Goal: Information Seeking & Learning: Find specific fact

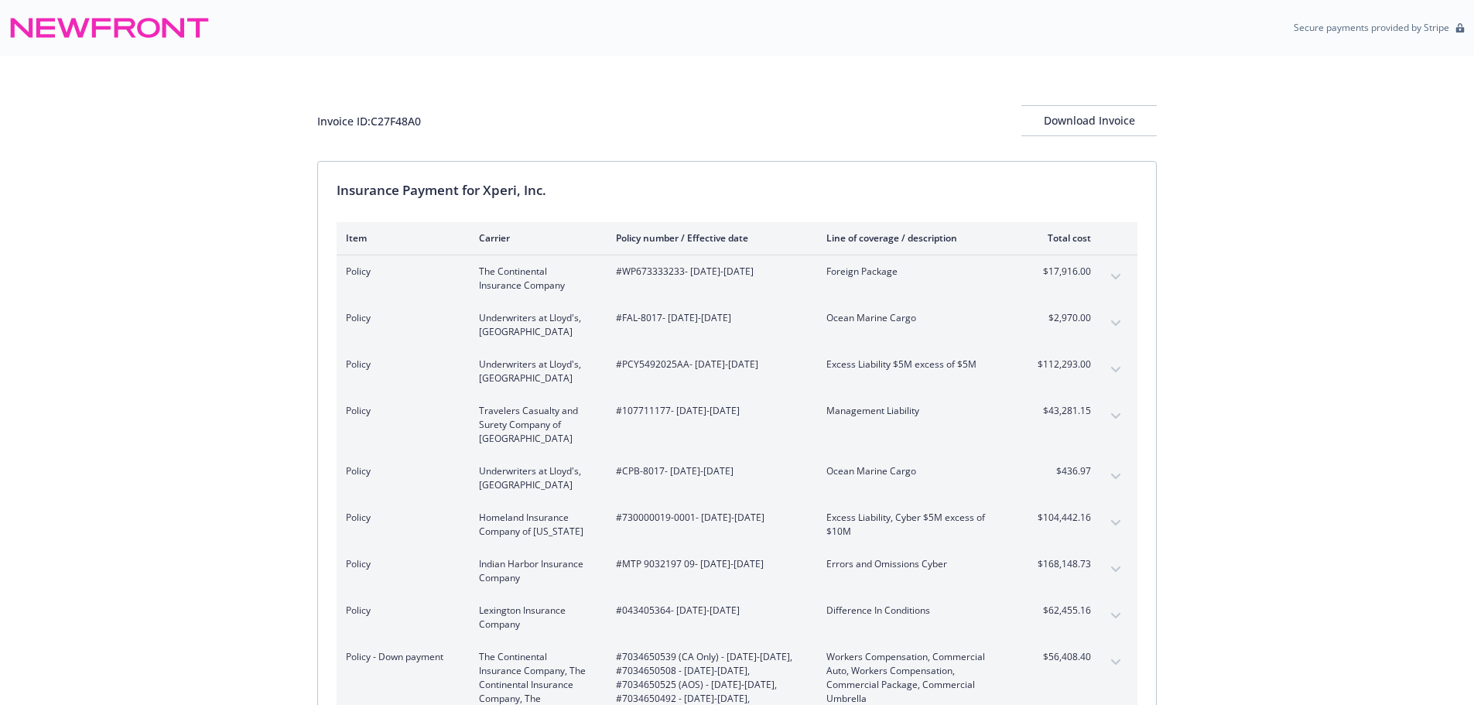
click at [1228, 396] on div "Invoice ID: C27F48A0 Download Invoice Insurance Payment for Xperi, Inc. Item Ca…" at bounding box center [737, 510] width 1474 height 909
click at [1115, 326] on icon "expand content" at bounding box center [1115, 323] width 9 height 6
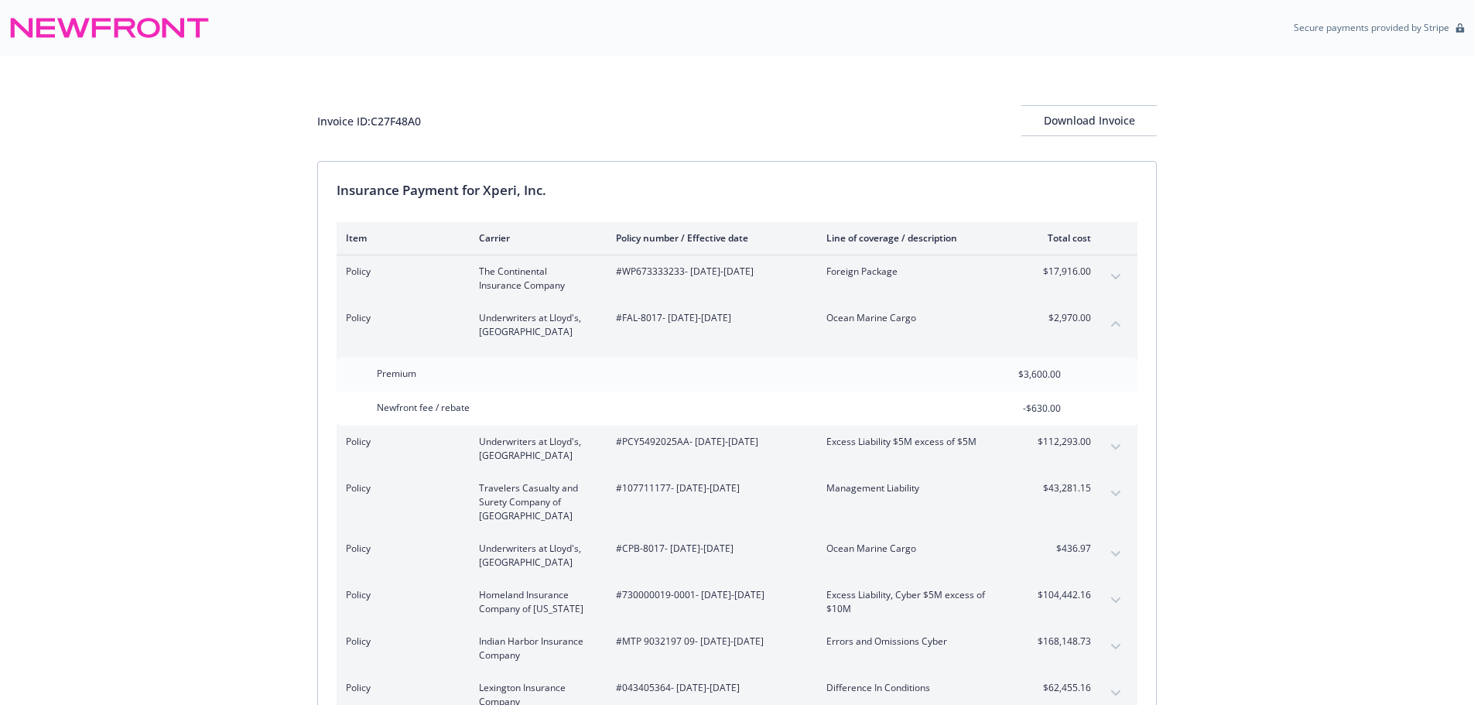
click at [1112, 551] on icon "expand content" at bounding box center [1115, 554] width 9 height 6
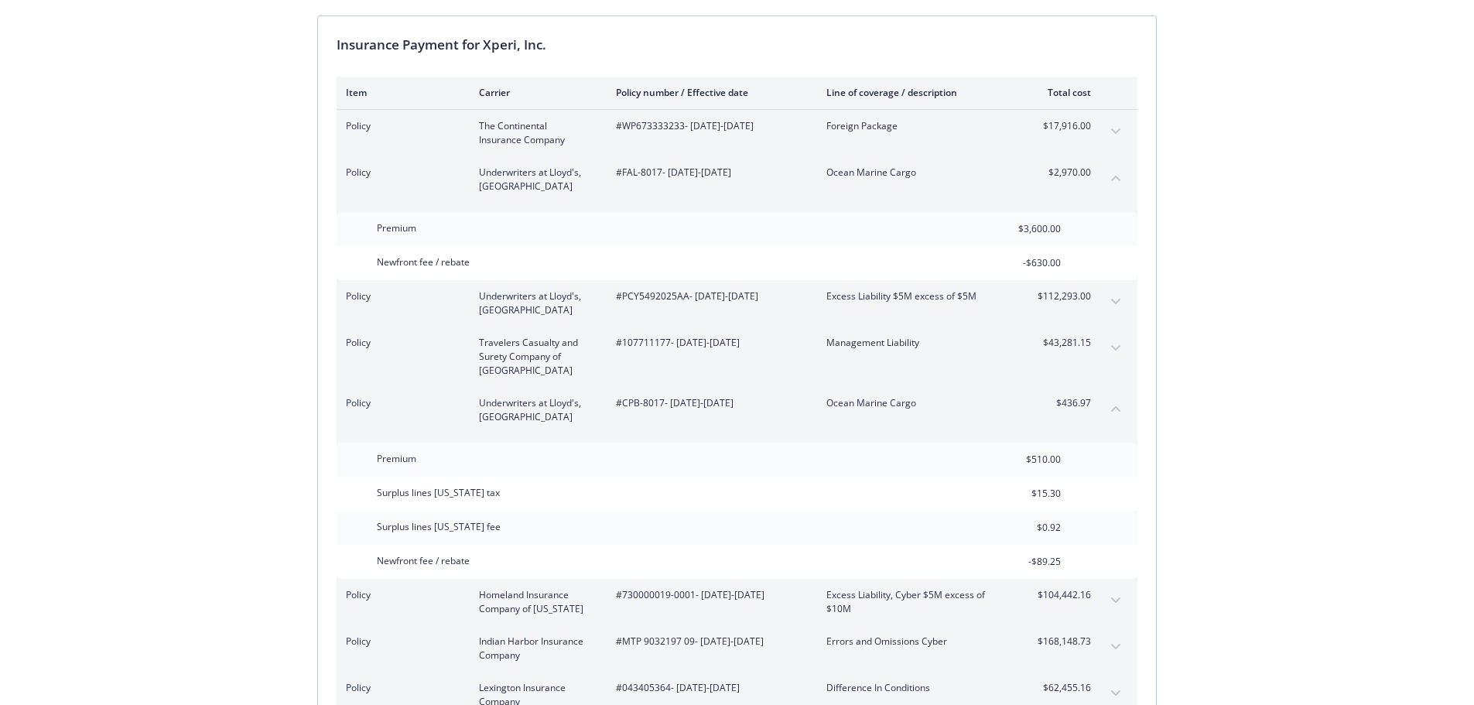
scroll to position [155, 0]
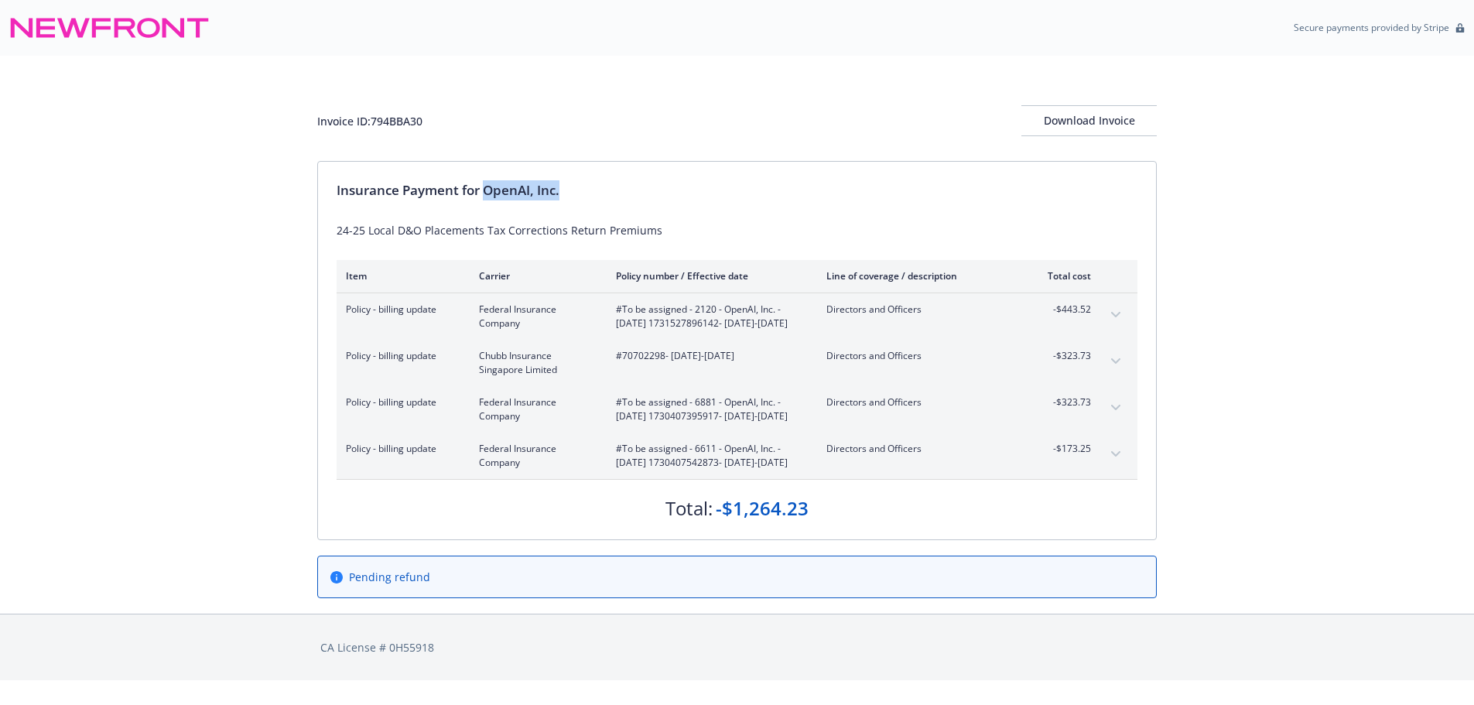
drag, startPoint x: 487, startPoint y: 190, endPoint x: 692, endPoint y: 190, distance: 205.1
click at [692, 190] on div "Insurance Payment for OpenAI, Inc." at bounding box center [737, 190] width 801 height 20
copy div "OpenAI, Inc."
click at [407, 115] on div "Invoice ID: 794BBA30" at bounding box center [369, 121] width 105 height 16
click at [409, 115] on div "Invoice ID: 794BBA30" at bounding box center [369, 121] width 105 height 16
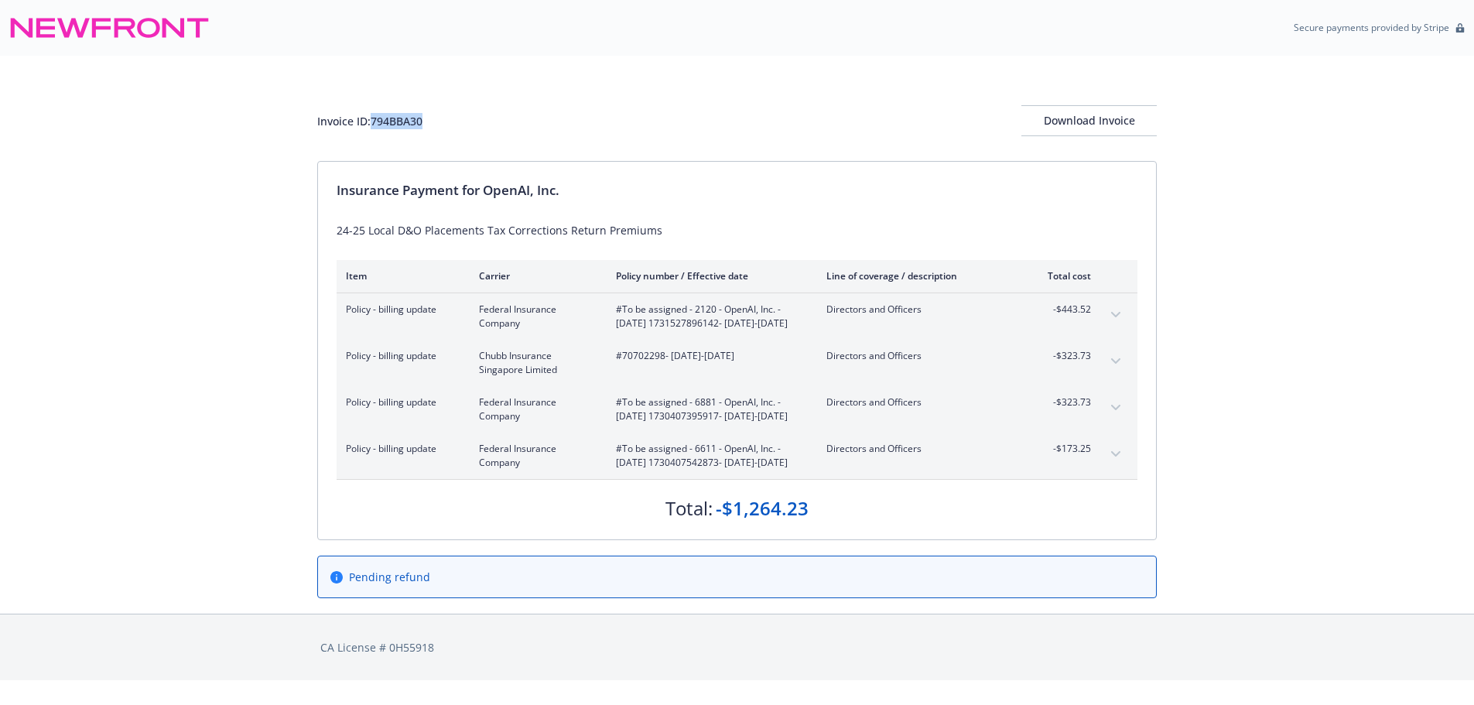
copy div "794BBA30"
drag, startPoint x: 624, startPoint y: 309, endPoint x: 735, endPoint y: 327, distance: 112.2
click at [735, 327] on span "#To be assigned - 2120 - OpenAI, Inc. - [DATE] 1731527896142 - [DATE]-[DATE]" at bounding box center [709, 317] width 186 height 28
copy span "To be assigned - 2120 - OpenAI, Inc. - [DATE] 1731527896142"
click at [635, 363] on span "#70702298 - [DATE]-[DATE]" at bounding box center [709, 356] width 186 height 14
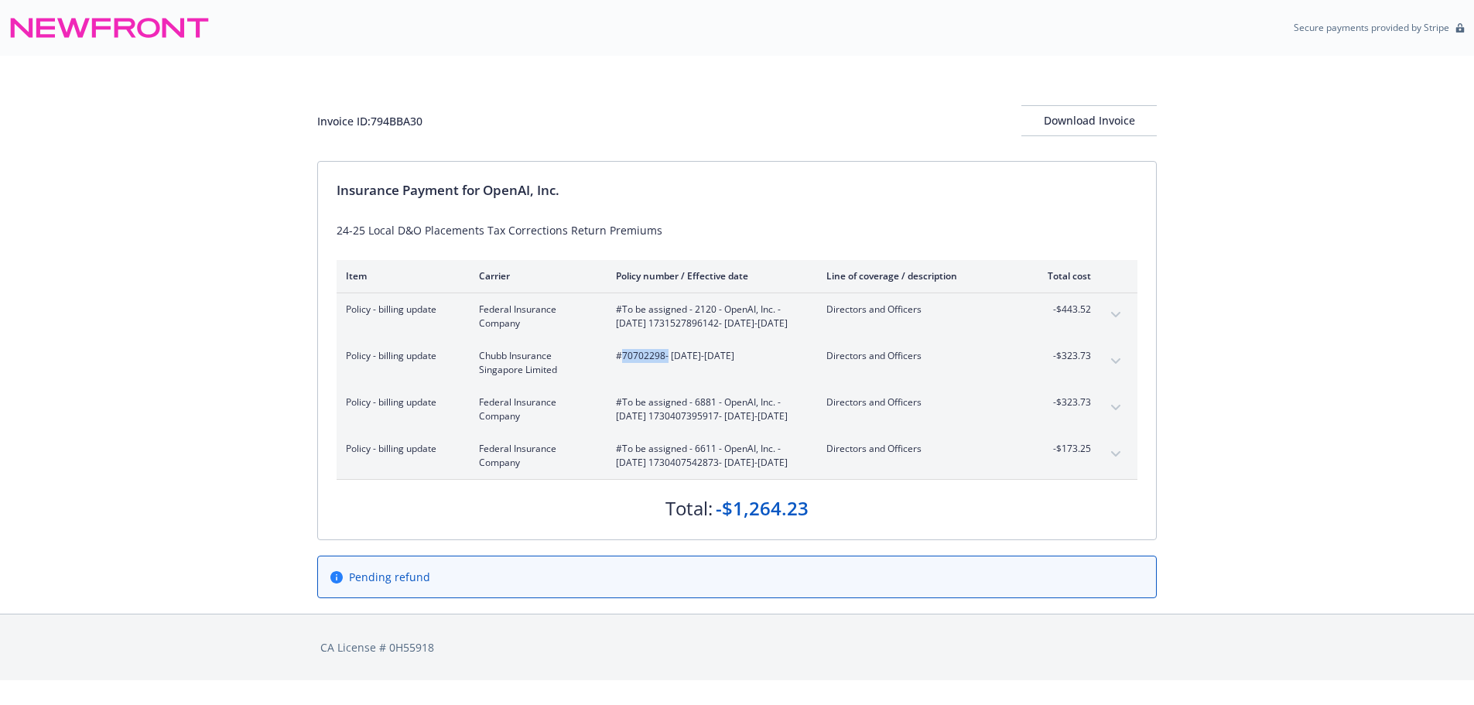
drag, startPoint x: 635, startPoint y: 371, endPoint x: 826, endPoint y: 427, distance: 199.3
click at [635, 363] on span "#70702298 - [DATE]-[DATE]" at bounding box center [709, 356] width 186 height 14
copy span "70702298"
drag, startPoint x: 632, startPoint y: 415, endPoint x: 735, endPoint y: 435, distance: 104.9
click at [735, 423] on span "#To be assigned - 6881 - OpenAI, Inc. - [DATE] 1730407395917 - [DATE]-[DATE]" at bounding box center [709, 409] width 186 height 28
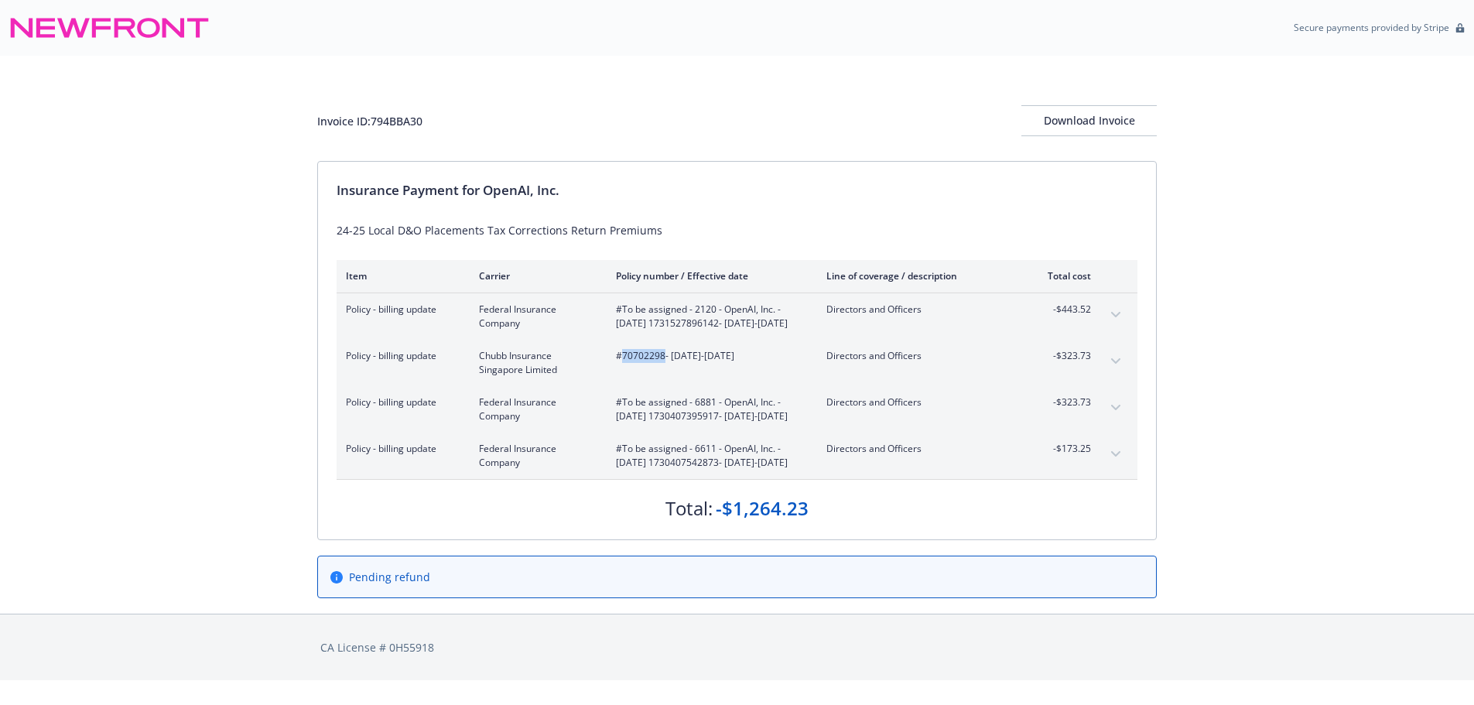
copy span "To be assigned - 6881 - OpenAI, Inc. - [DATE] 1730407395917"
drag, startPoint x: 623, startPoint y: 475, endPoint x: 736, endPoint y: 494, distance: 114.5
click at [736, 470] on span "#To be assigned - 6611 - OpenAI, Inc. - [DATE] 1730407542873 - [DATE]-[DATE]" at bounding box center [709, 456] width 186 height 28
copy span "To be assigned - 6611 - OpenAI, Inc. - [DATE] 1730407542873"
